Goal: Task Accomplishment & Management: Manage account settings

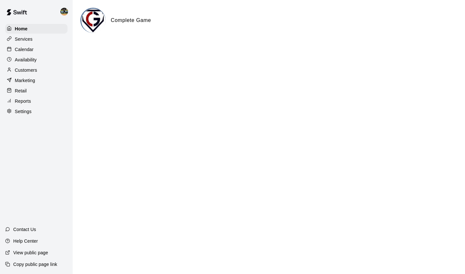
click at [28, 52] on p "Calendar" at bounding box center [24, 49] width 19 height 6
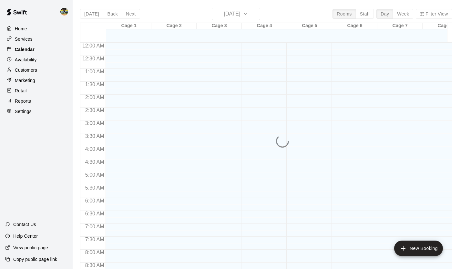
scroll to position [334, 0]
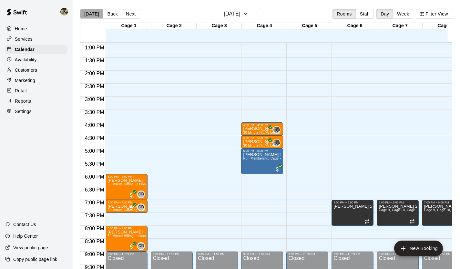
click at [92, 14] on button "[DATE]" at bounding box center [91, 14] width 23 height 10
click at [117, 15] on button "Back" at bounding box center [112, 14] width 19 height 10
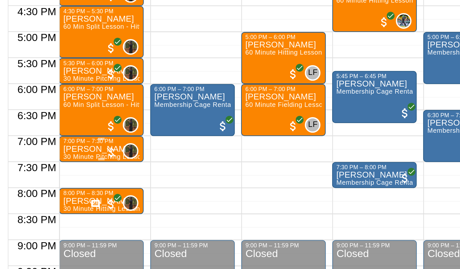
scroll to position [387, 0]
click at [128, 152] on div at bounding box center [131, 155] width 6 height 6
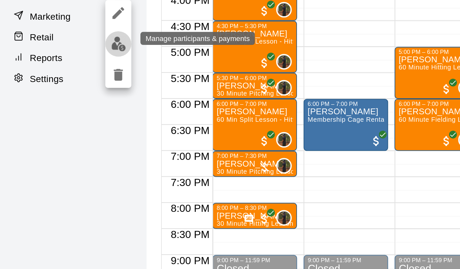
click at [56, 90] on img "edit" at bounding box center [58, 93] width 7 height 7
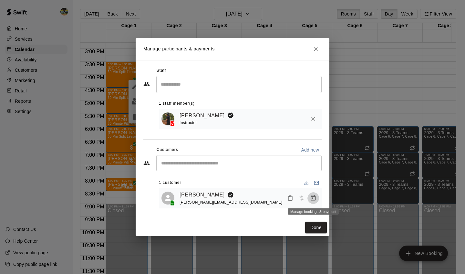
click at [223, 199] on icon "Manage bookings & payment" at bounding box center [313, 198] width 6 height 6
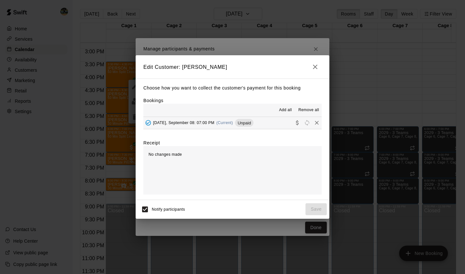
click at [223, 122] on span "(Current)" at bounding box center [224, 123] width 17 height 5
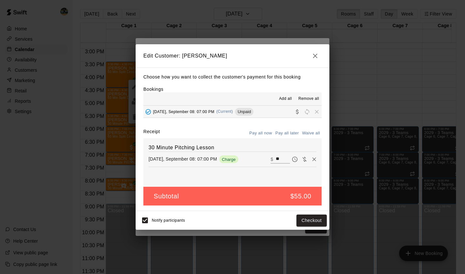
click at [223, 52] on button "button" at bounding box center [315, 55] width 13 height 13
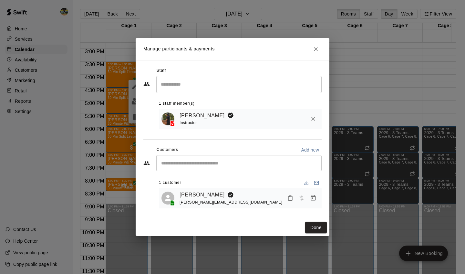
click at [223, 53] on button "Close" at bounding box center [316, 49] width 12 height 12
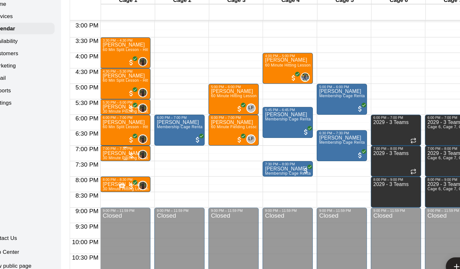
click at [128, 152] on div at bounding box center [131, 155] width 6 height 6
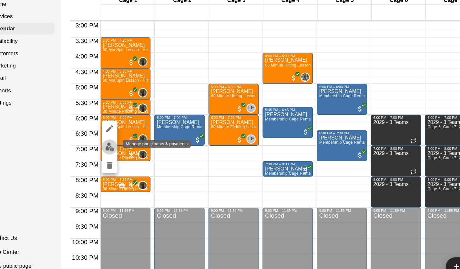
click at [107, 142] on button "edit" at bounding box center [113, 148] width 13 height 13
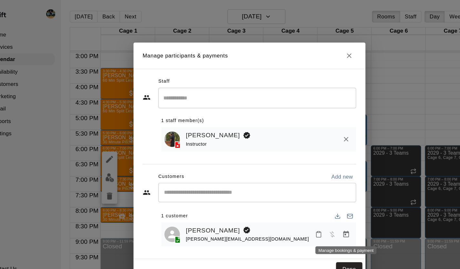
click at [223, 194] on icon "Manage bookings & payment" at bounding box center [311, 195] width 5 height 5
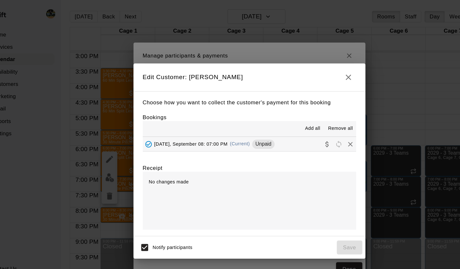
click at [214, 118] on span "(Current)" at bounding box center [222, 120] width 17 height 5
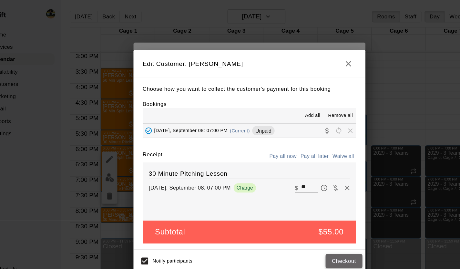
click at [223, 217] on button "Checkout" at bounding box center [309, 218] width 30 height 12
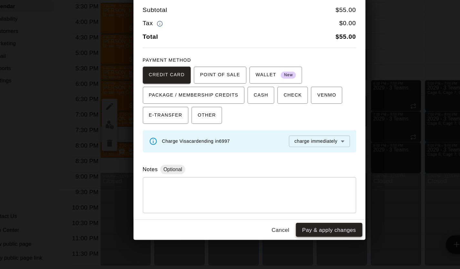
click at [223, 230] on button "Pay & apply changes" at bounding box center [296, 236] width 55 height 12
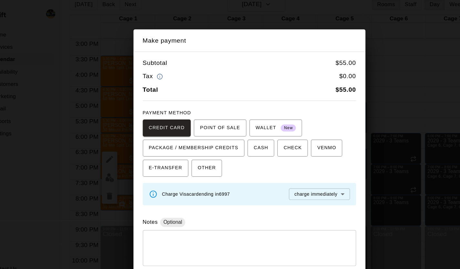
scroll to position [0, 0]
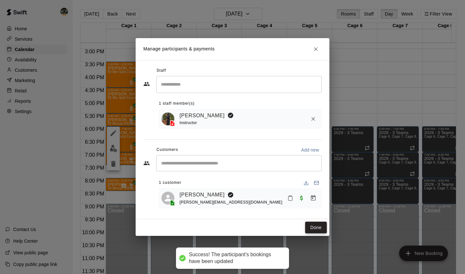
click at [223, 230] on button "Done" at bounding box center [316, 228] width 22 height 12
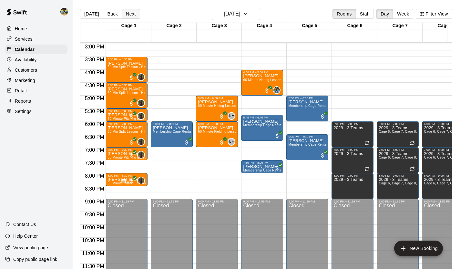
click at [131, 16] on button "Next" at bounding box center [131, 14] width 18 height 10
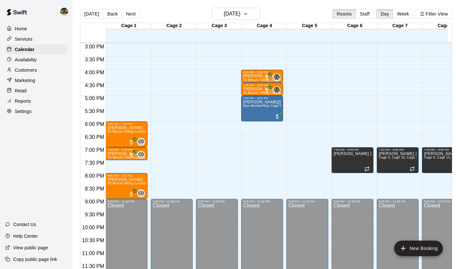
scroll to position [387, 0]
